Goal: Task Accomplishment & Management: Use online tool/utility

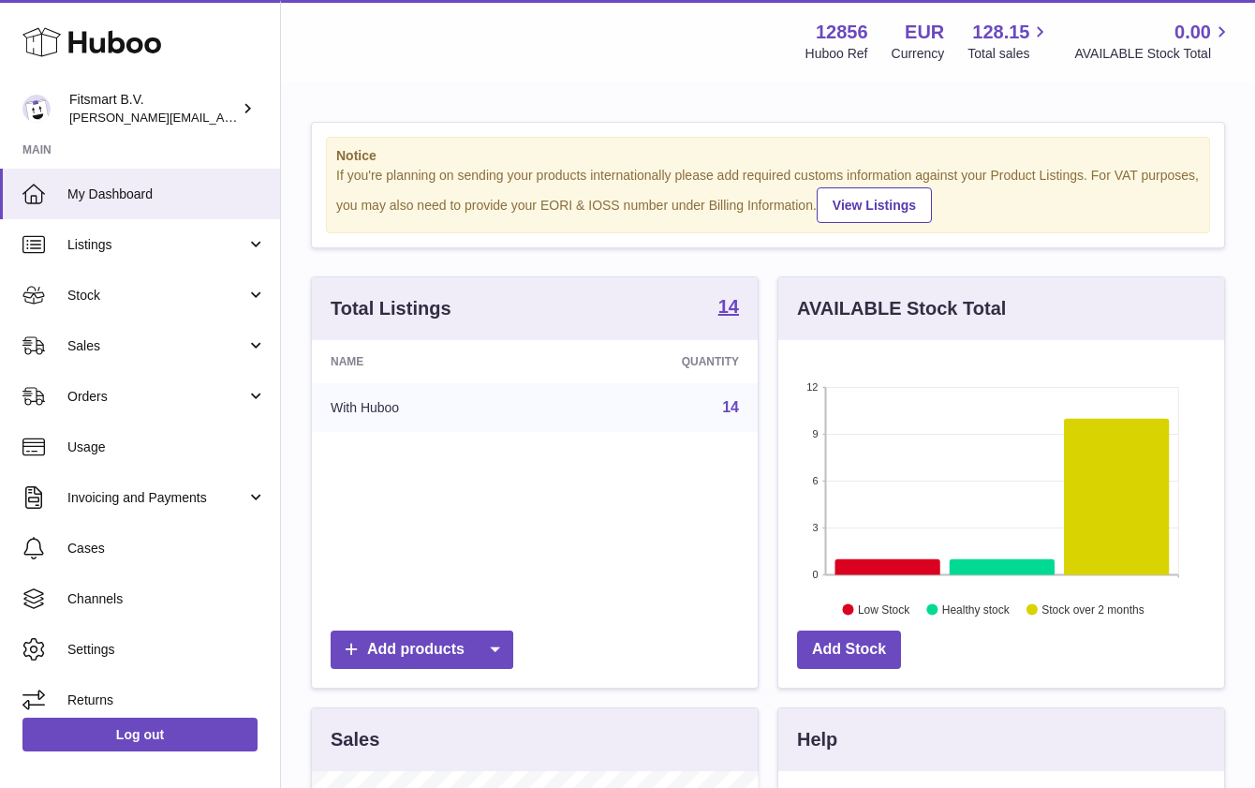
scroll to position [291, 446]
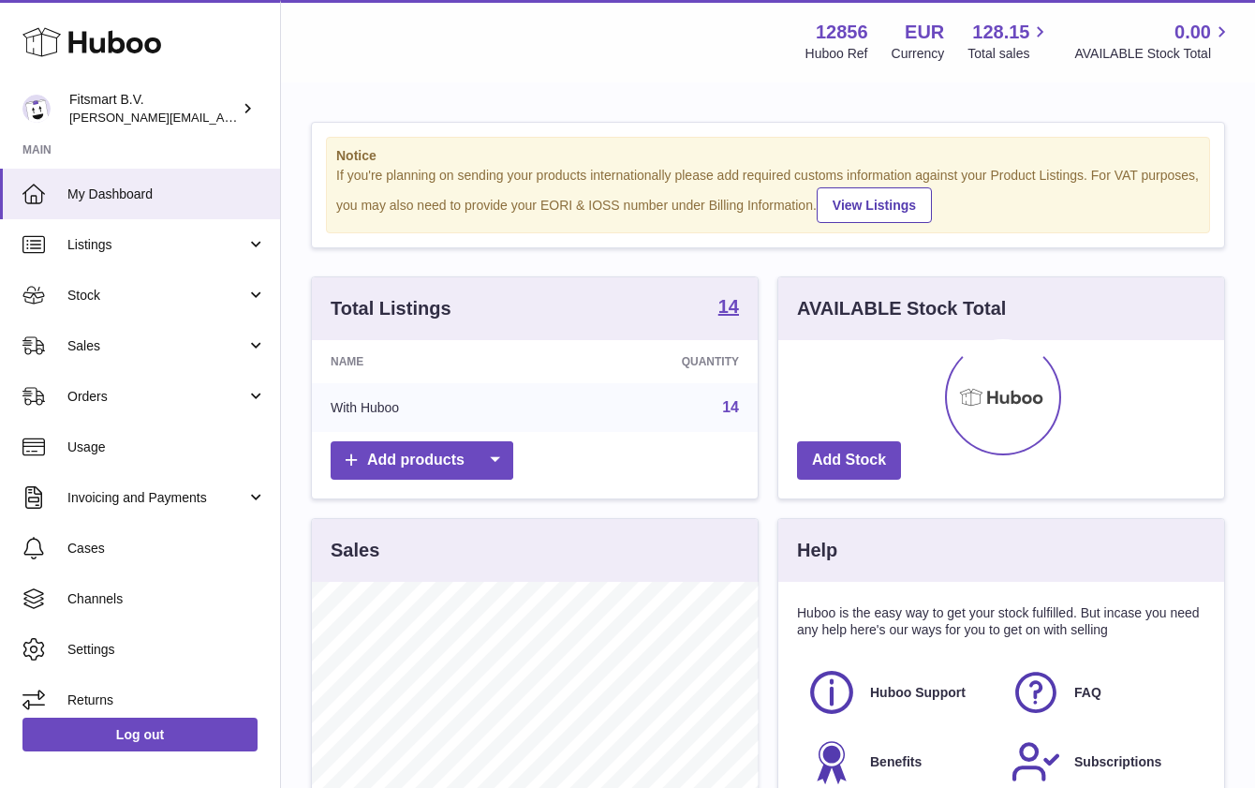
scroll to position [291, 446]
click at [125, 332] on link "Sales" at bounding box center [140, 345] width 280 height 51
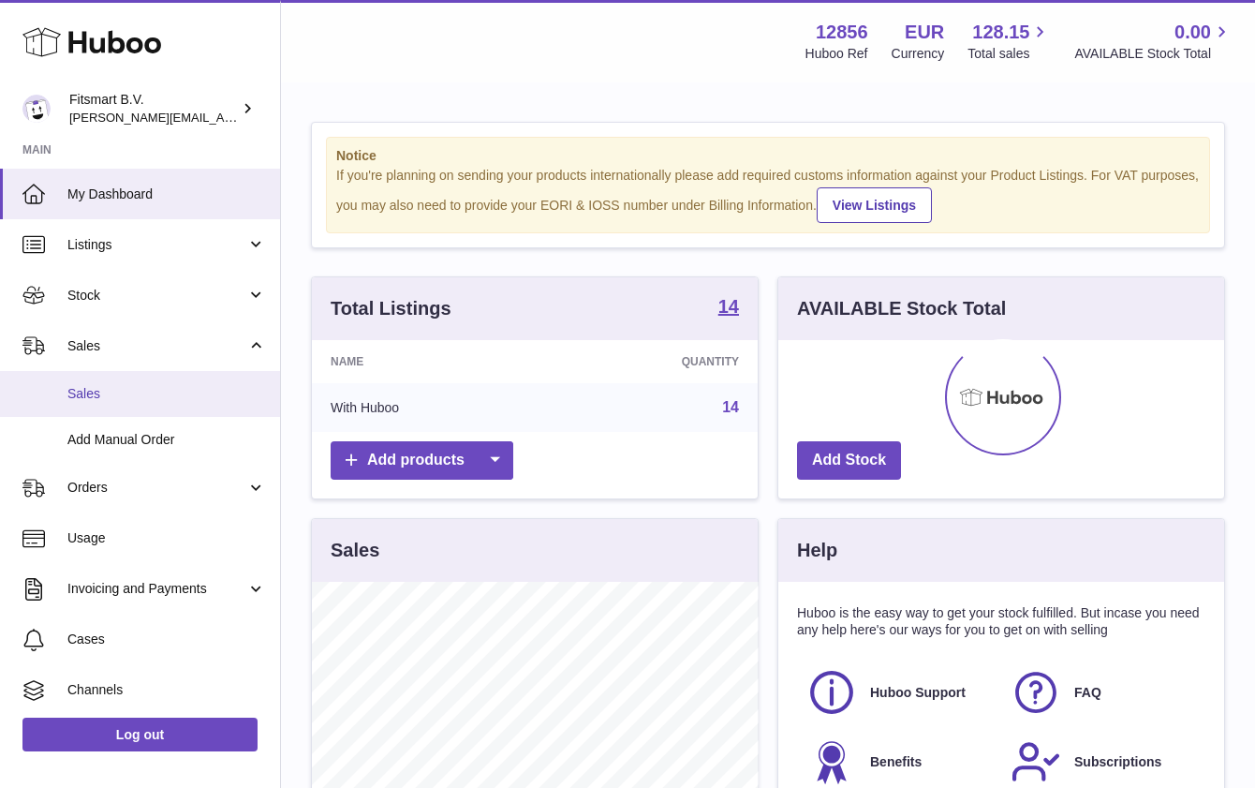
click at [135, 391] on span "Sales" at bounding box center [166, 394] width 199 height 18
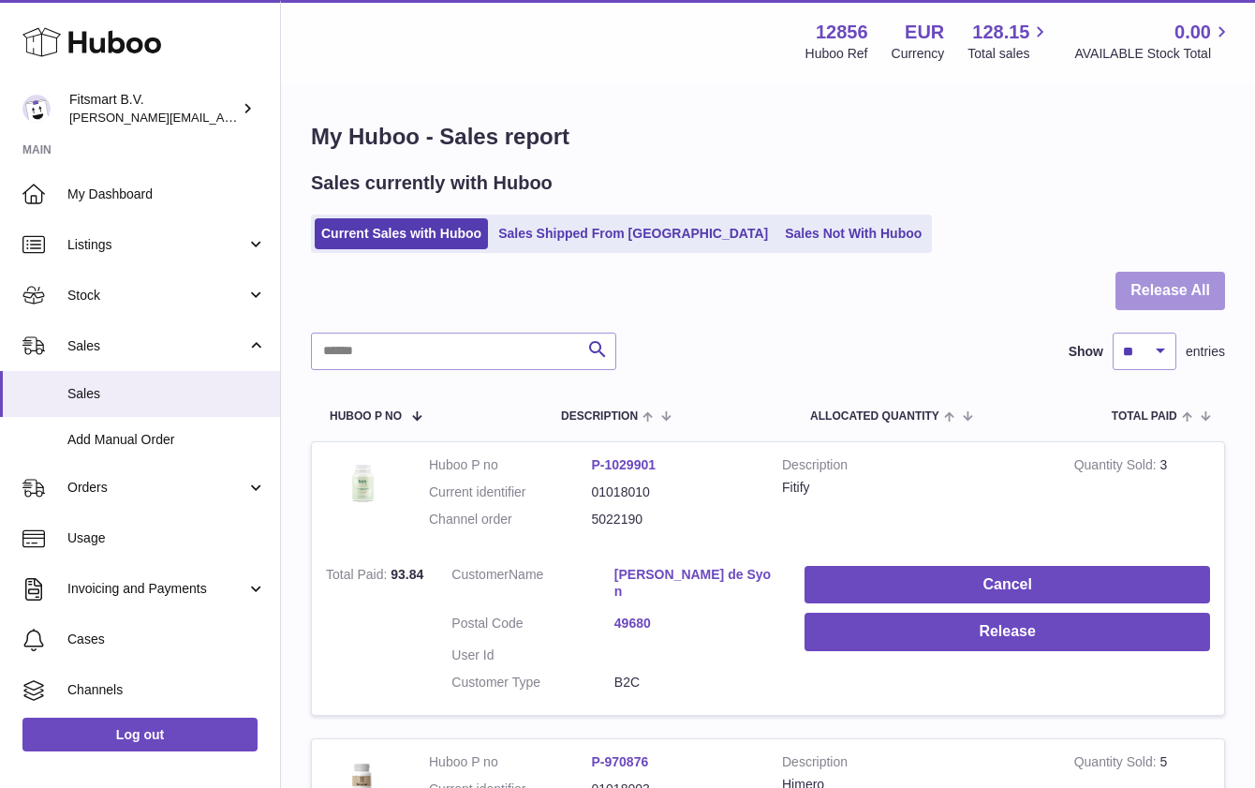
click at [1153, 283] on button "Release All" at bounding box center [1171, 291] width 110 height 38
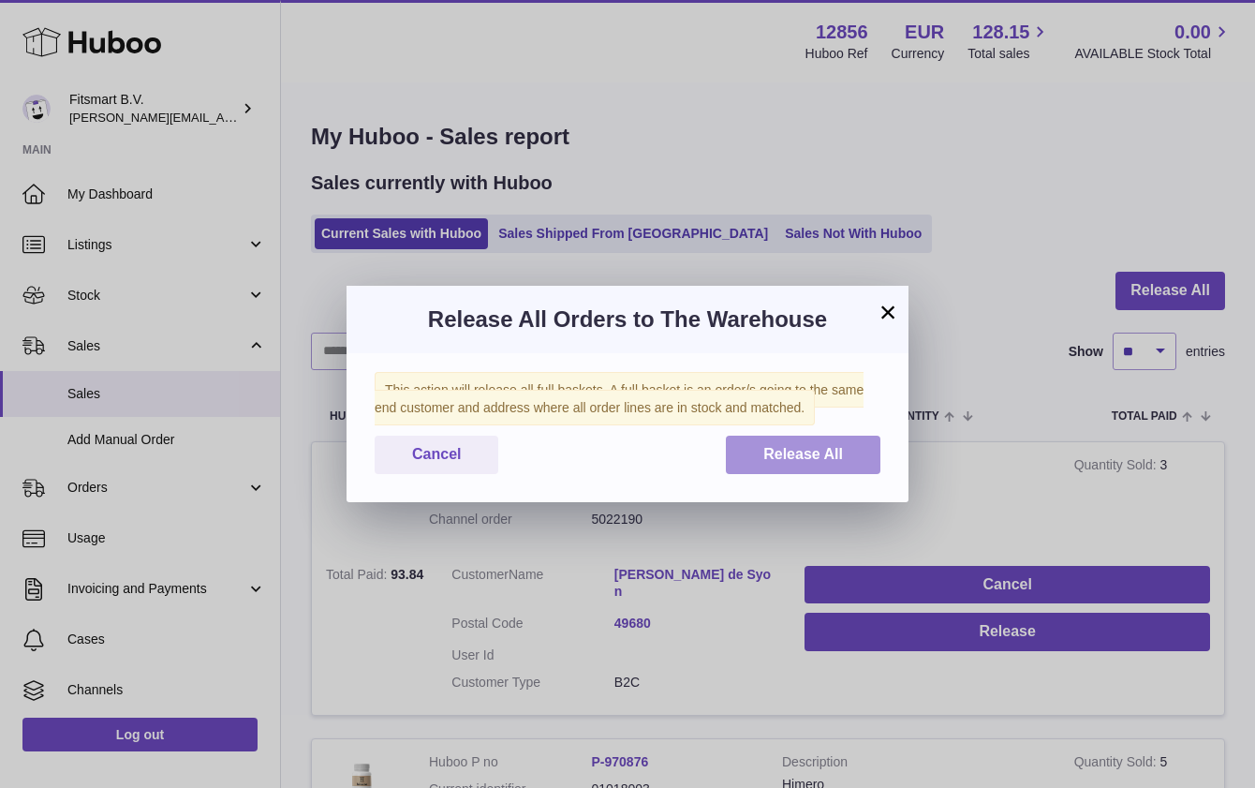
click at [803, 450] on span "Release All" at bounding box center [803, 454] width 80 height 16
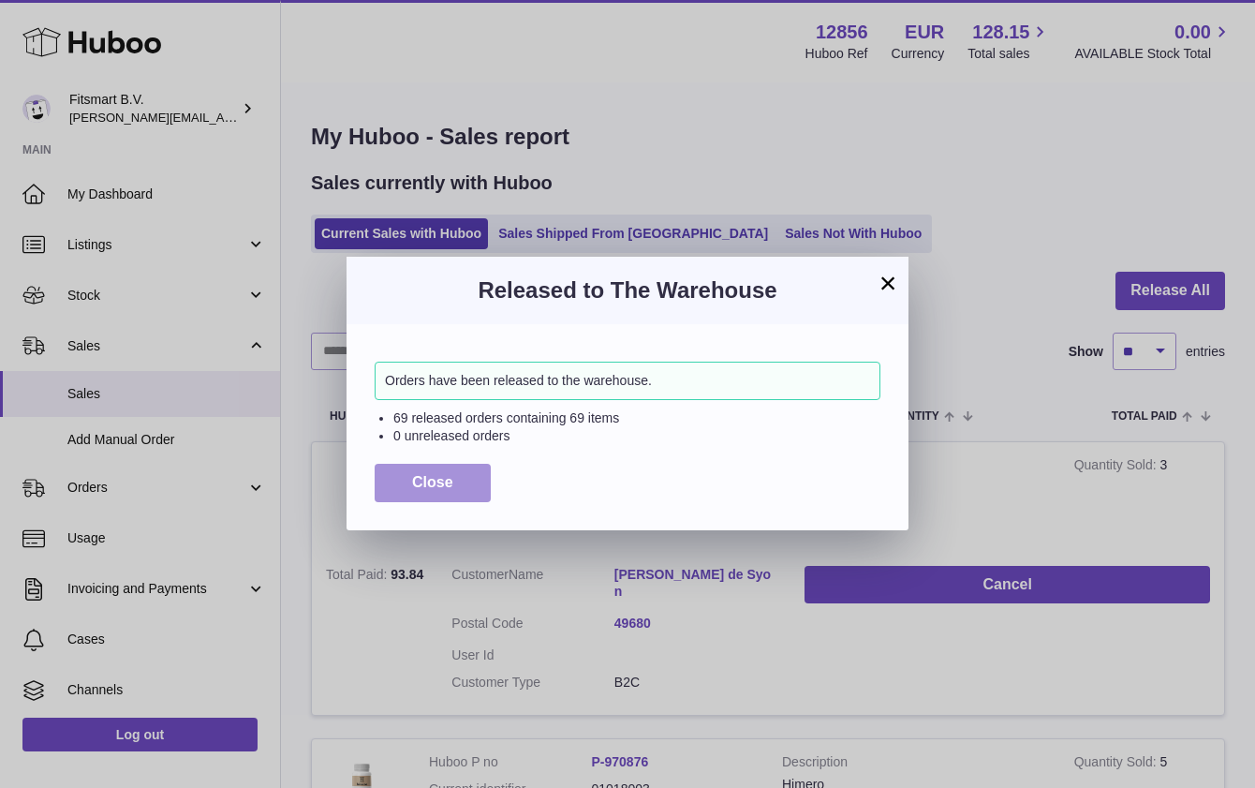
click at [458, 480] on button "Close" at bounding box center [433, 483] width 116 height 38
